Goal: Information Seeking & Learning: Learn about a topic

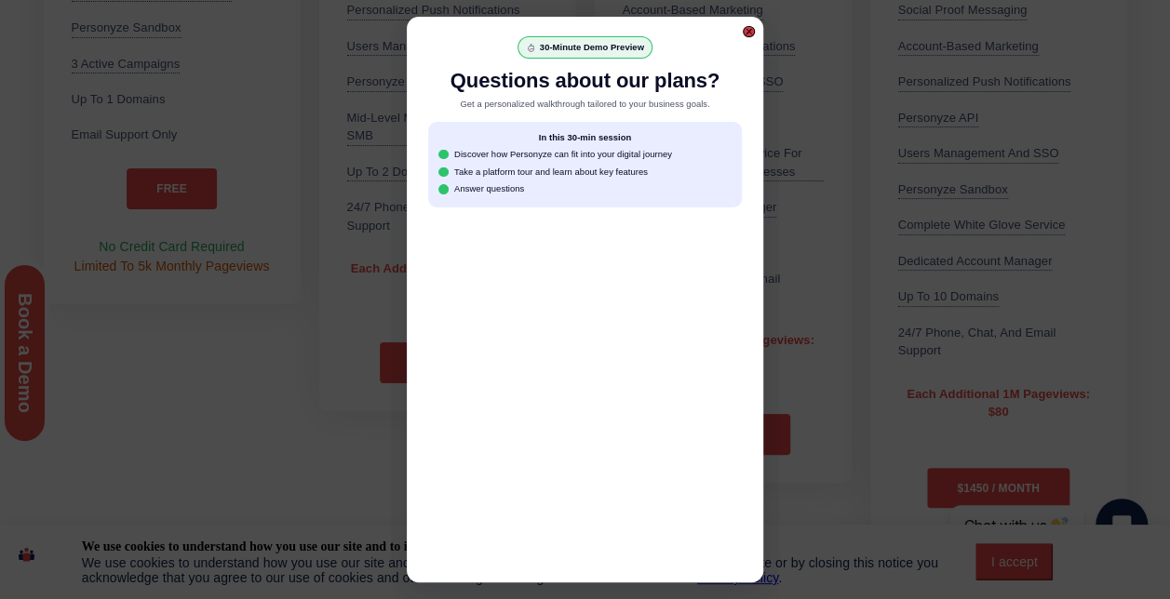
click at [748, 32] on div at bounding box center [749, 31] width 7 height 7
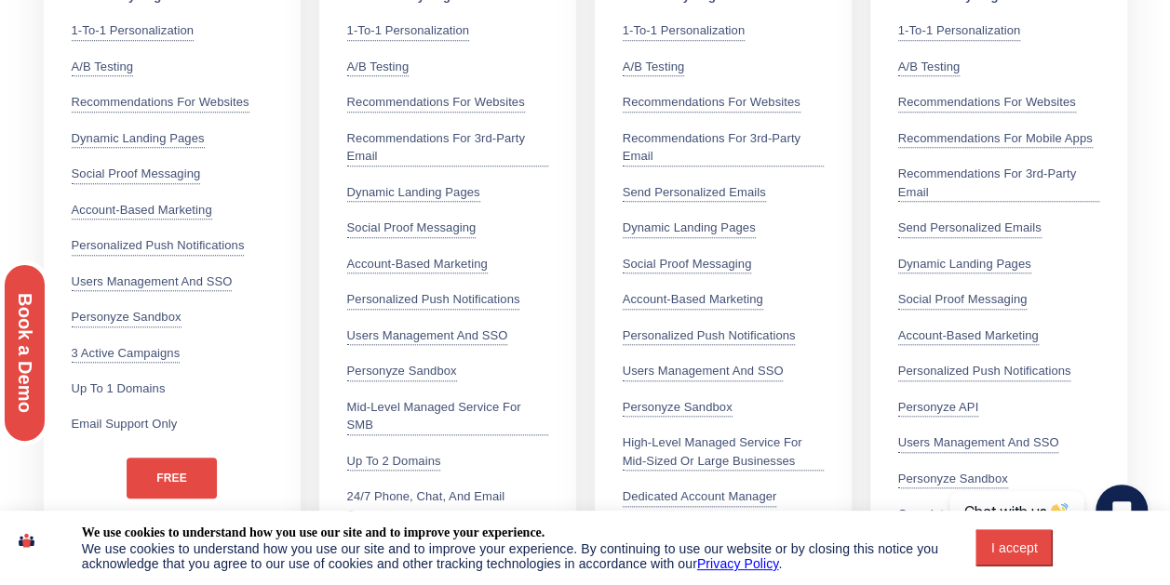
scroll to position [931, 0]
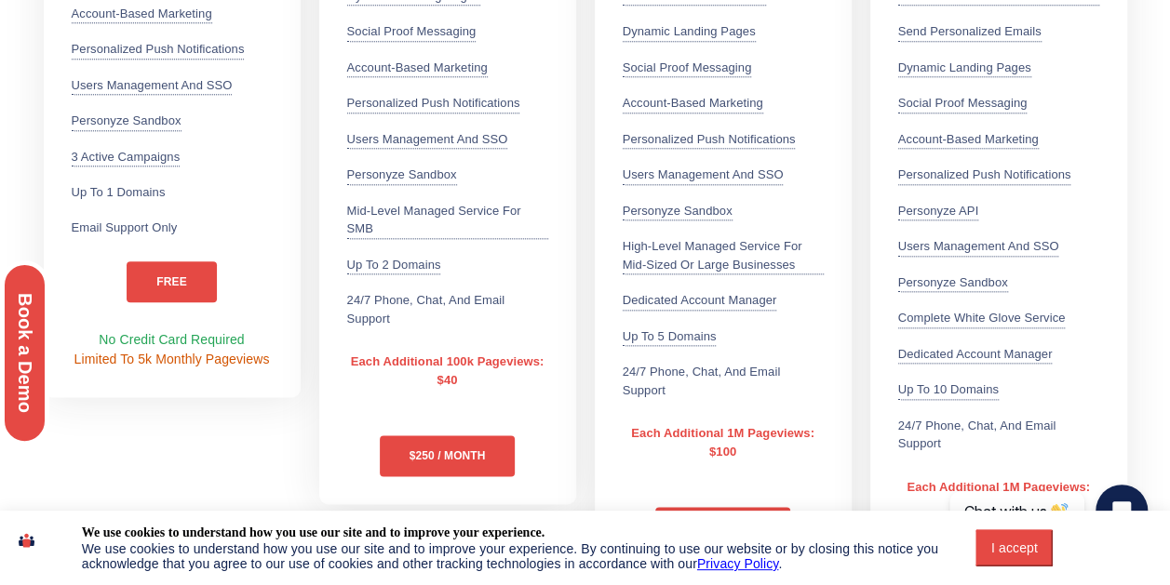
click at [226, 426] on div "Free - PER MONTH 5k Monthly Pageviews 1-to-1 Personalization Leverage 70+ user …" at bounding box center [172, 121] width 276 height 1036
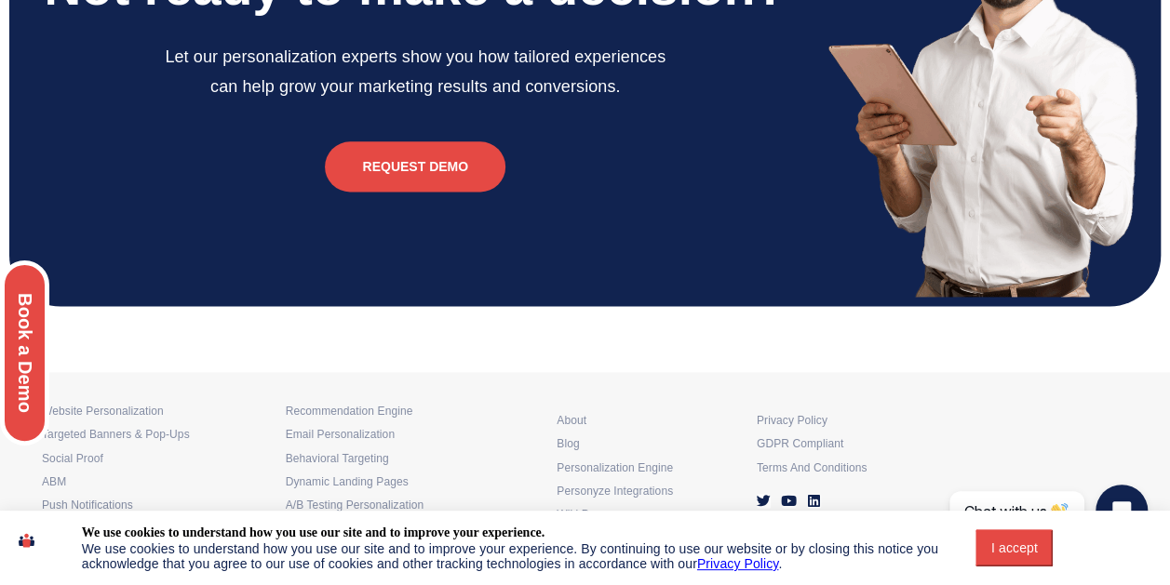
scroll to position [4649, 0]
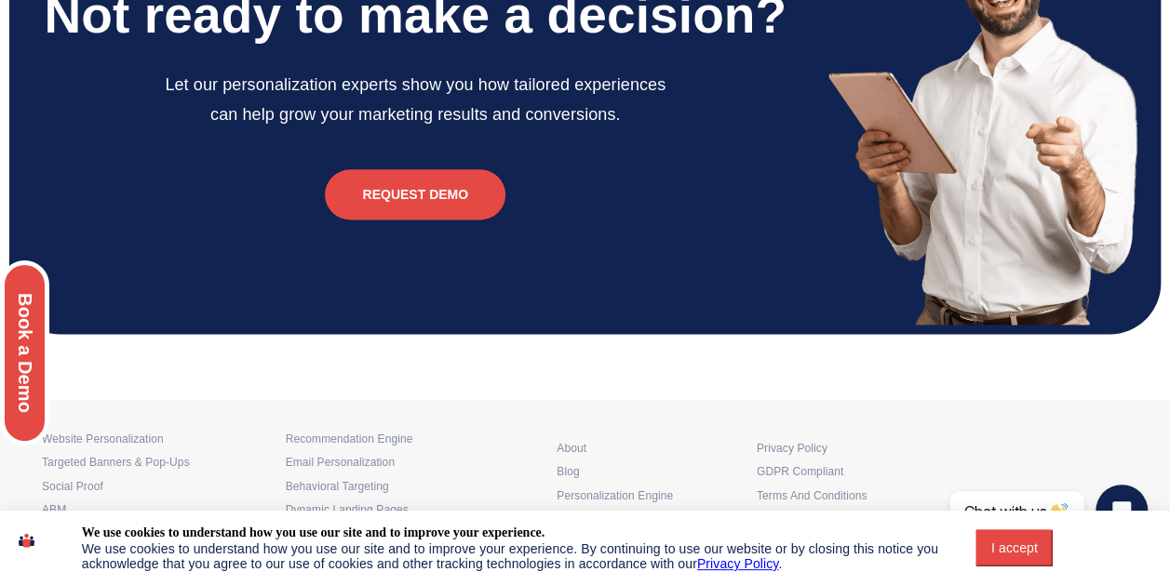
click at [57, 498] on div "Book a Demo" at bounding box center [92, 400] width 185 height 195
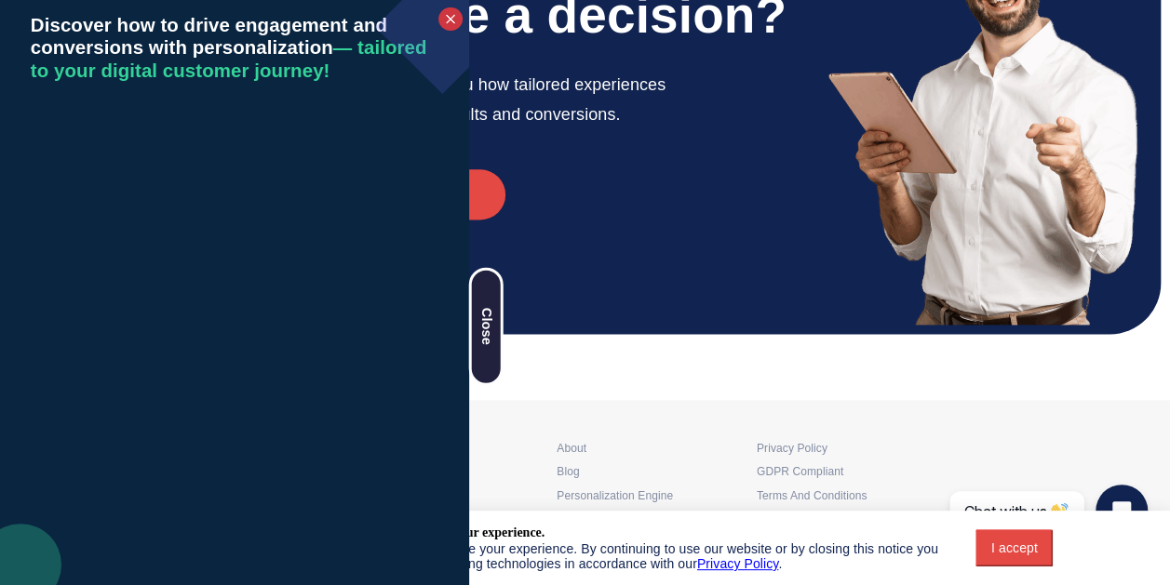
click at [450, 22] on div at bounding box center [450, 18] width 11 height 11
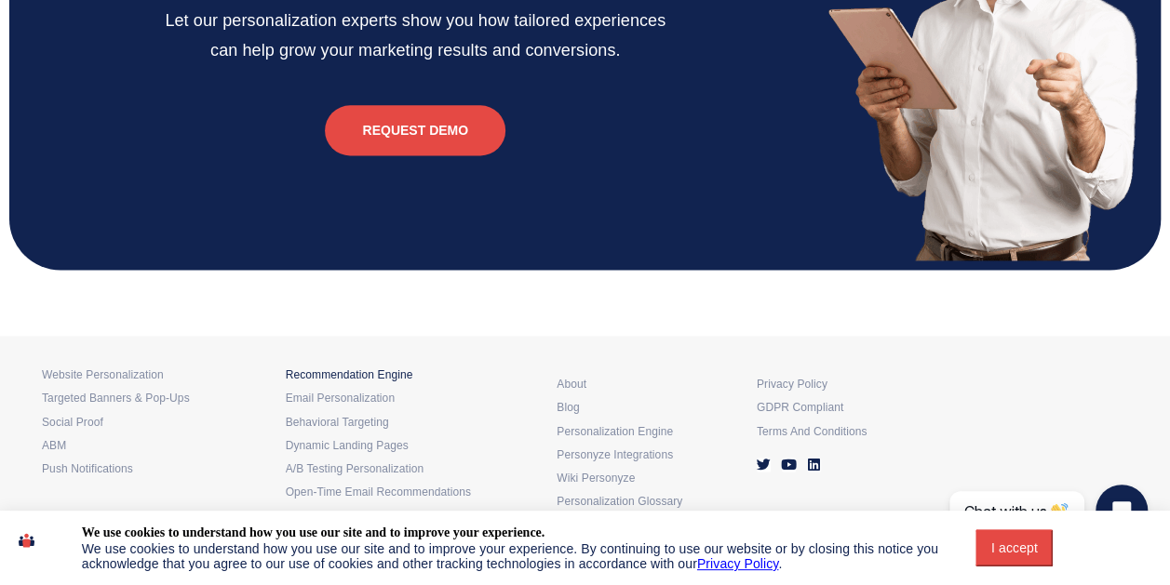
scroll to position [4742, 0]
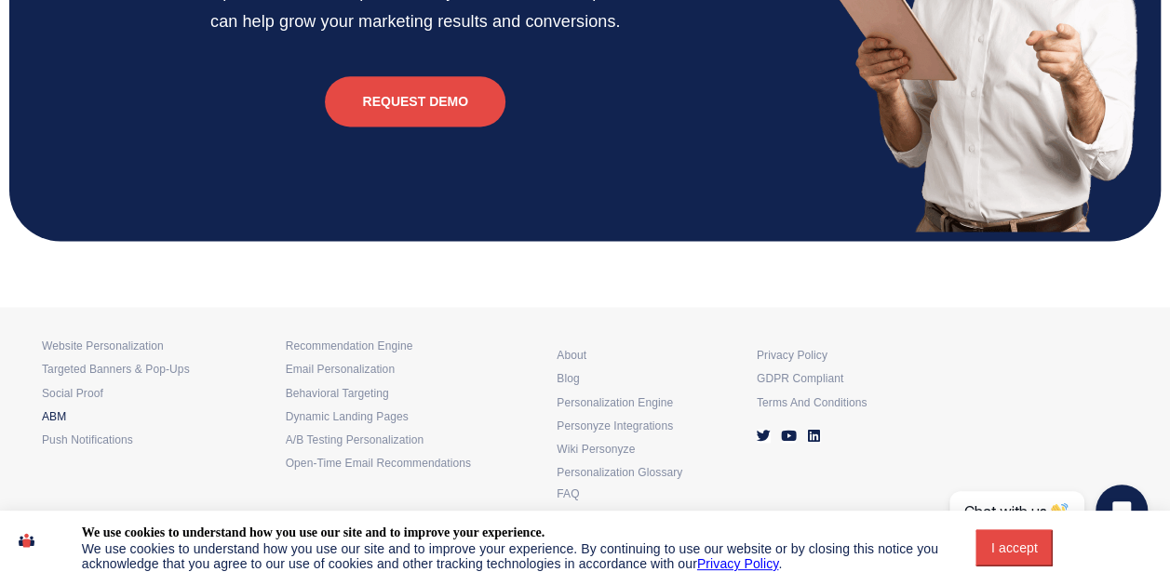
click at [48, 414] on h6 "ABM" at bounding box center [164, 417] width 244 height 7
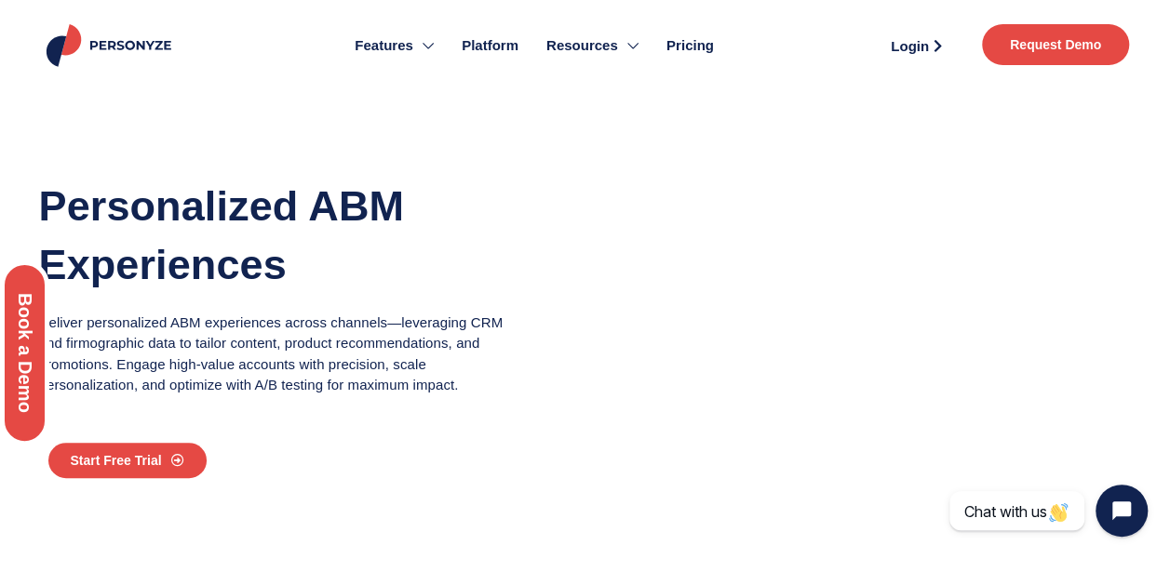
click at [128, 46] on div "Discover how to drive engagement and conversions with personalization — tailore…" at bounding box center [92, 400] width 185 height 801
click at [52, 41] on div "Discover how to drive engagement and conversions with personalization — tailore…" at bounding box center [92, 400] width 185 height 801
click at [141, 34] on div "Discover how to drive engagement and conversions with personalization — tailore…" at bounding box center [92, 400] width 185 height 801
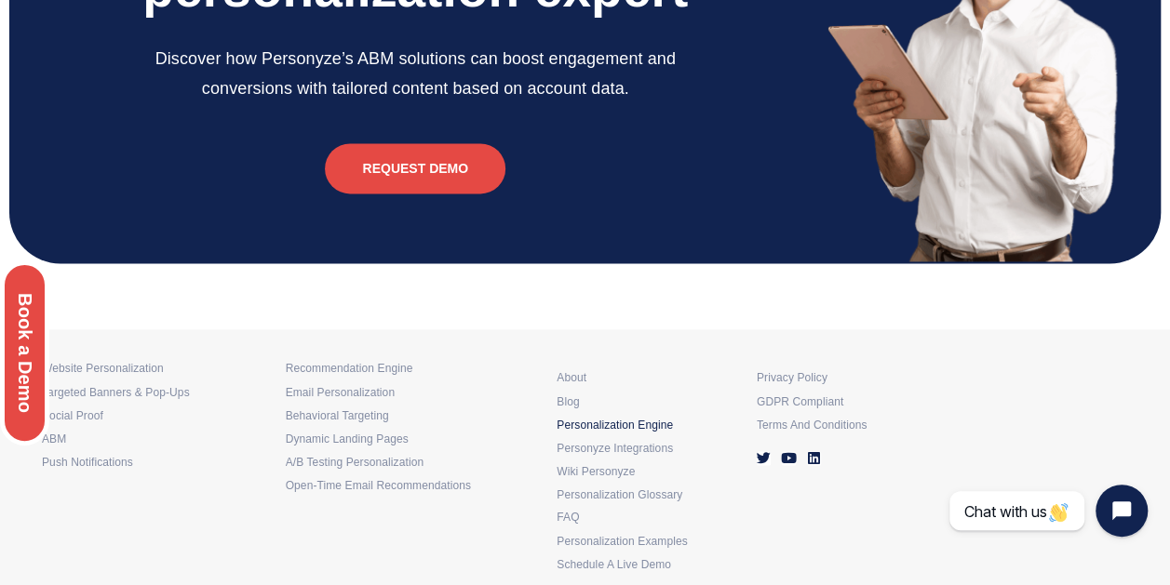
scroll to position [4747, 0]
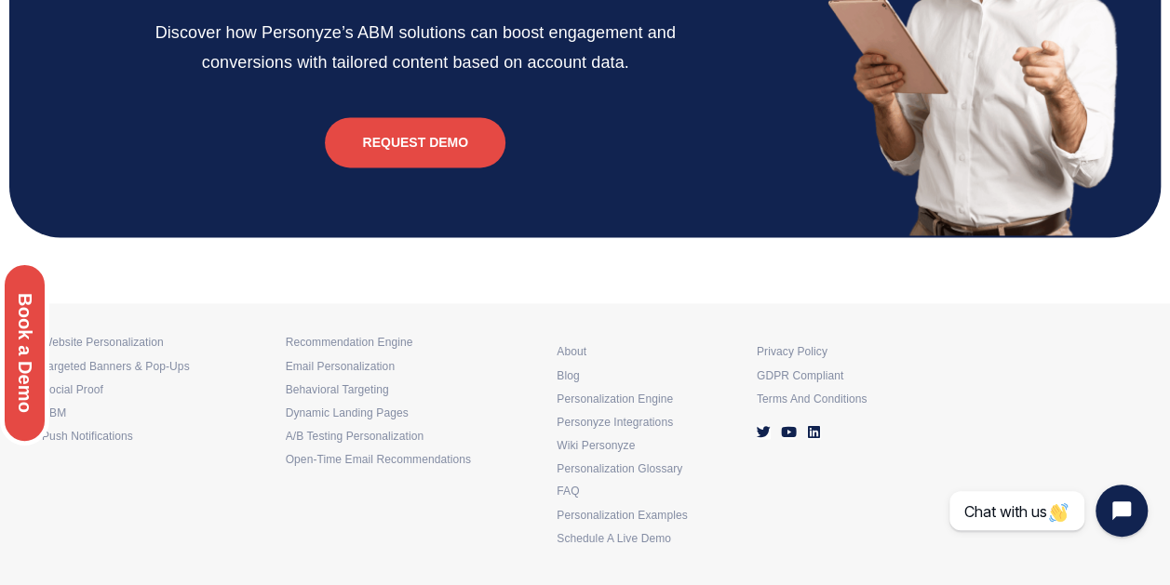
click at [147, 337] on div "Book a Demo" at bounding box center [92, 400] width 185 height 195
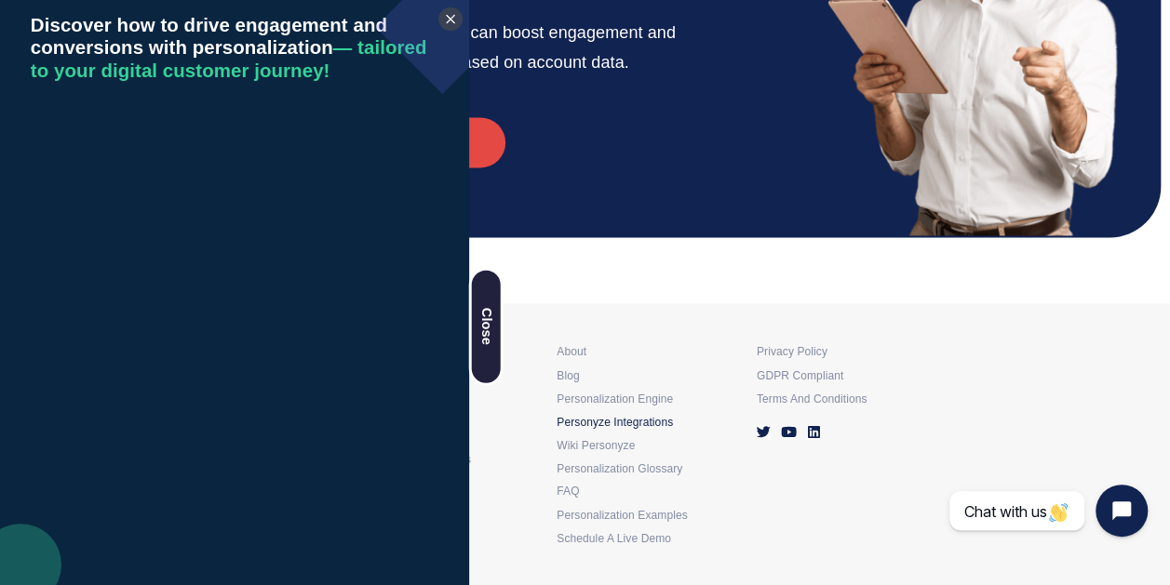
click at [666, 421] on h4 "Personyze Integrations" at bounding box center [647, 423] width 181 height 7
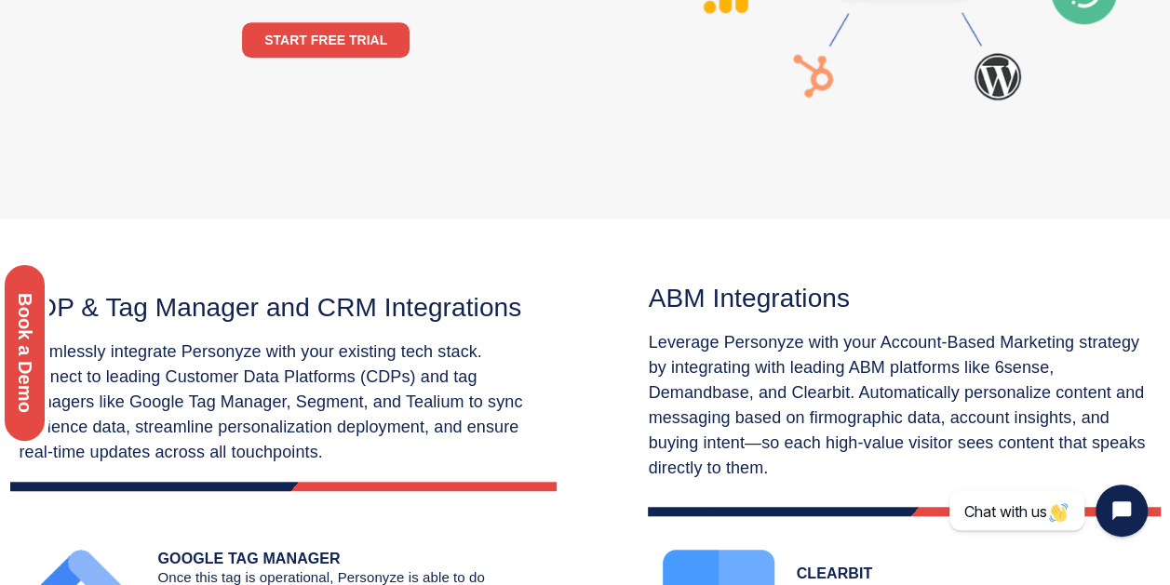
scroll to position [652, 0]
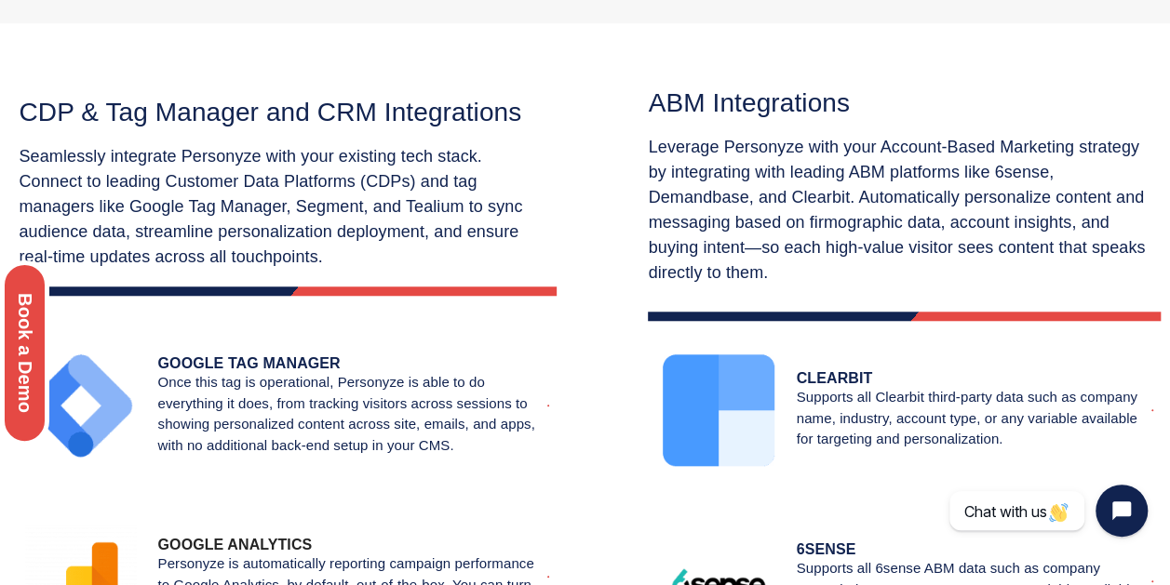
click at [395, 287] on div at bounding box center [283, 291] width 546 height 9
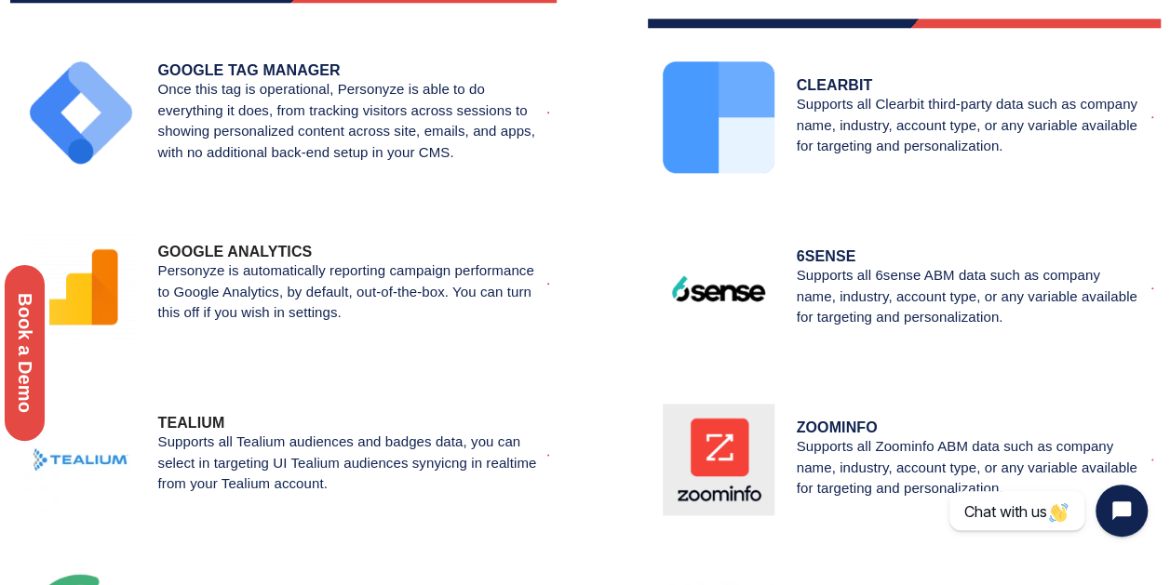
scroll to position [901, 0]
